Goal: Task Accomplishment & Management: Complete application form

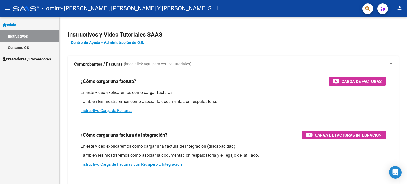
click at [22, 60] on span "Prestadores / Proveedores" at bounding box center [27, 59] width 48 height 6
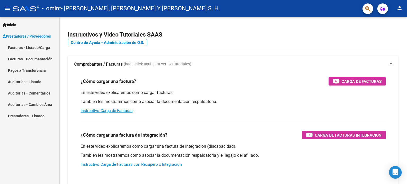
click at [26, 47] on link "Facturas - Listado/Carga" at bounding box center [29, 47] width 59 height 11
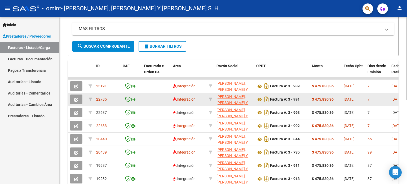
scroll to position [106, 0]
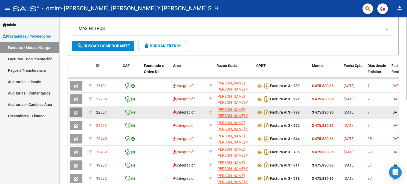
click at [78, 111] on icon "button" at bounding box center [76, 113] width 4 height 4
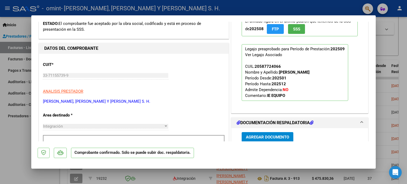
click at [395, 39] on div at bounding box center [203, 92] width 407 height 184
type input "$ 0,00"
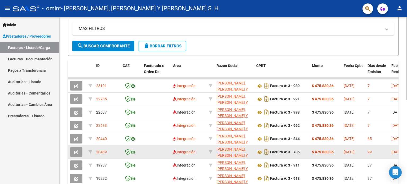
click at [76, 152] on icon "button" at bounding box center [76, 152] width 4 height 4
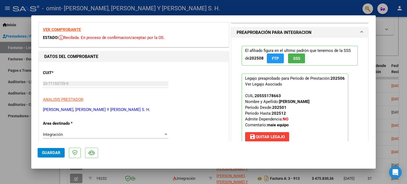
scroll to position [79, 0]
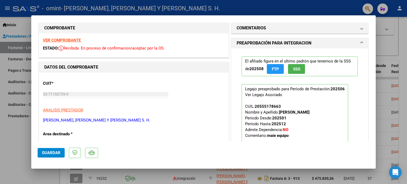
click at [398, 48] on div at bounding box center [203, 92] width 407 height 184
type input "$ 0,00"
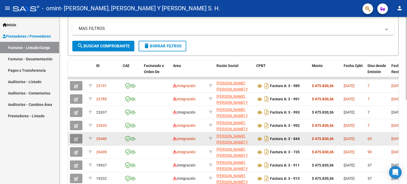
click at [74, 139] on icon "button" at bounding box center [76, 139] width 4 height 4
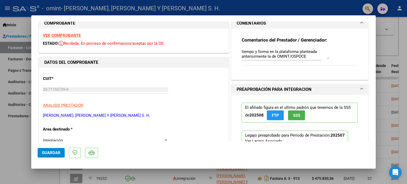
scroll to position [53, 0]
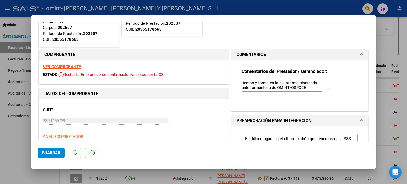
click at [389, 44] on div at bounding box center [203, 92] width 407 height 184
type input "$ 0,00"
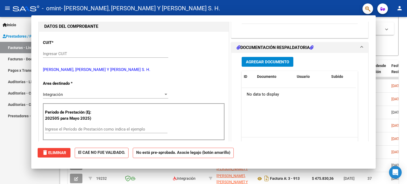
scroll to position [0, 0]
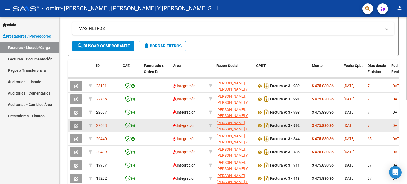
click at [78, 123] on span "button" at bounding box center [76, 125] width 4 height 5
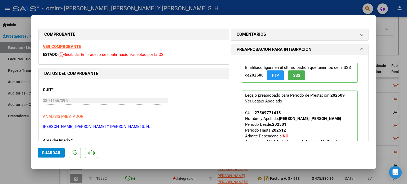
click at [398, 51] on div at bounding box center [203, 92] width 407 height 184
type input "$ 0,00"
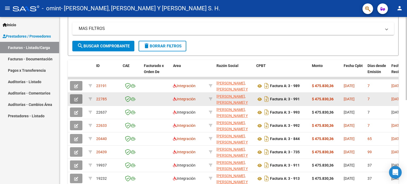
click at [76, 100] on icon "button" at bounding box center [76, 99] width 4 height 4
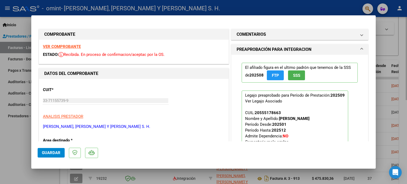
click at [390, 44] on div at bounding box center [203, 92] width 407 height 184
type input "$ 0,00"
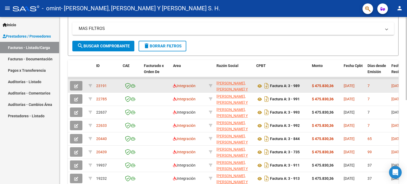
click at [73, 83] on button "button" at bounding box center [76, 86] width 12 height 10
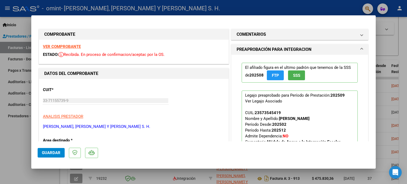
click at [397, 38] on div at bounding box center [203, 92] width 407 height 184
type input "$ 0,00"
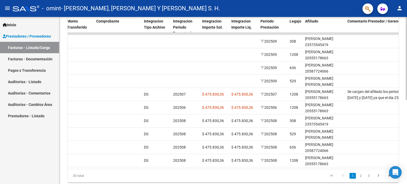
scroll to position [142, 0]
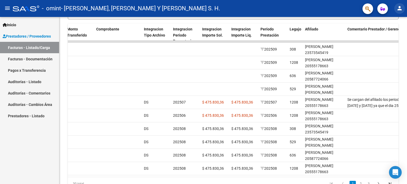
click at [400, 9] on mat-icon "person" at bounding box center [399, 8] width 6 height 6
click at [383, 35] on button "exit_to_app Salir" at bounding box center [388, 35] width 32 height 13
